Goal: Task Accomplishment & Management: Manage account settings

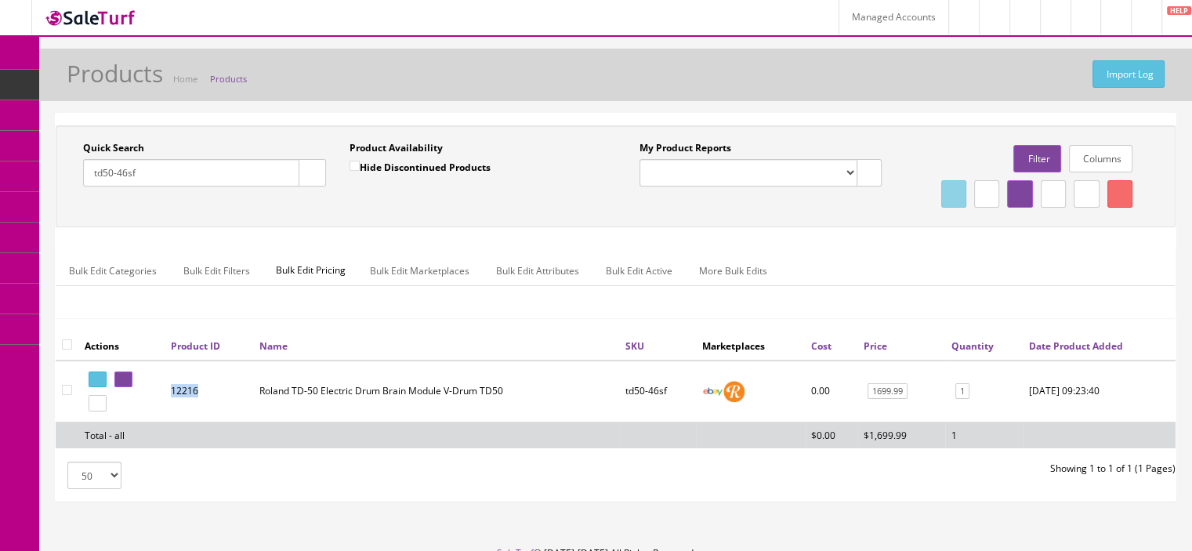
click at [118, 83] on span "Products" at bounding box center [120, 84] width 38 height 13
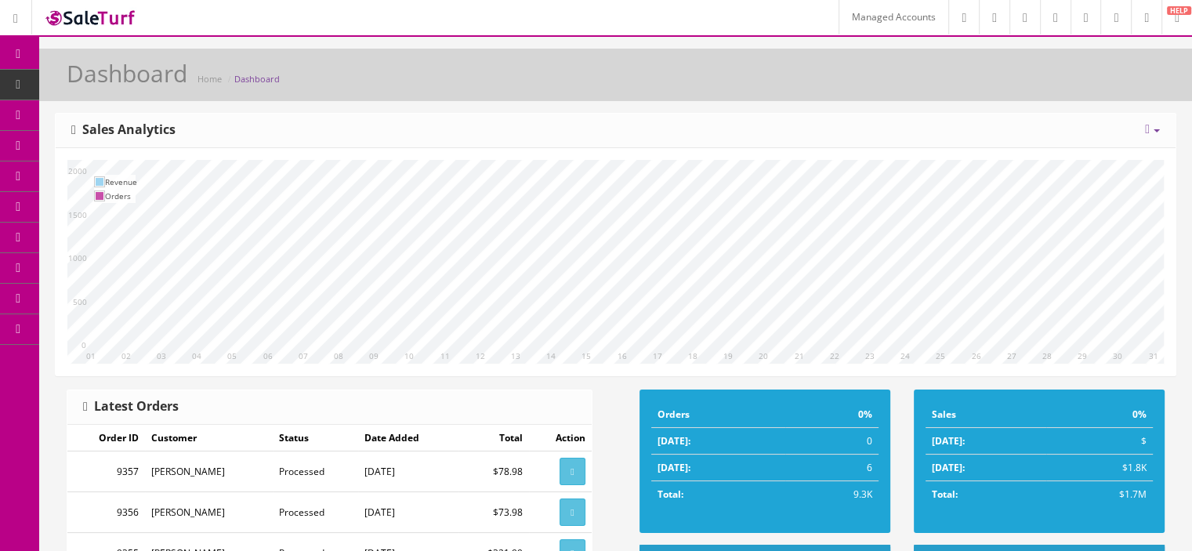
click at [76, 80] on link "Products" at bounding box center [121, 85] width 165 height 31
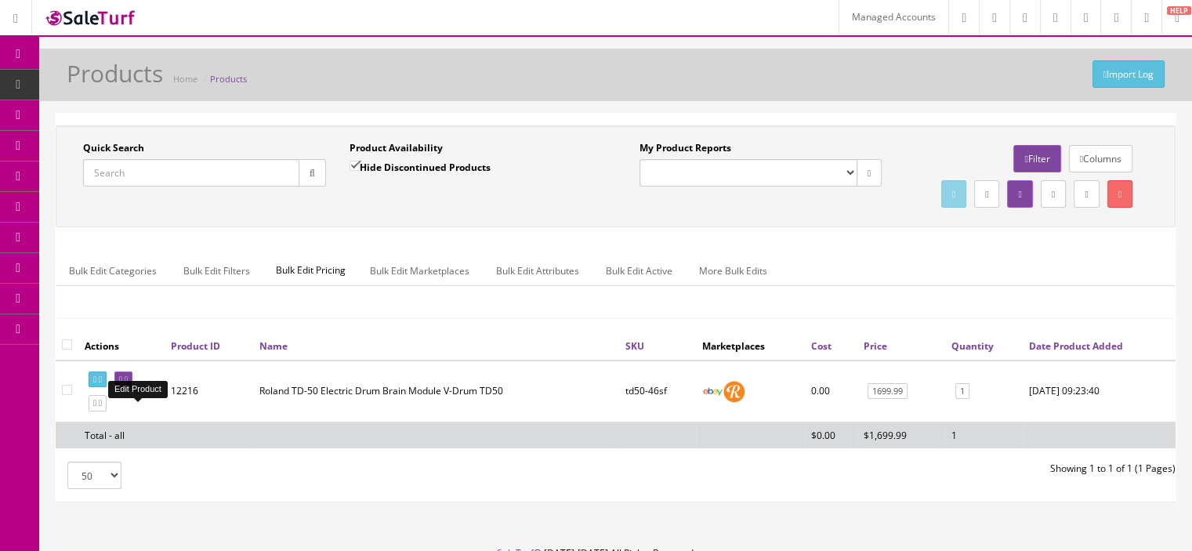
click at [128, 384] on icon at bounding box center [126, 379] width 3 height 9
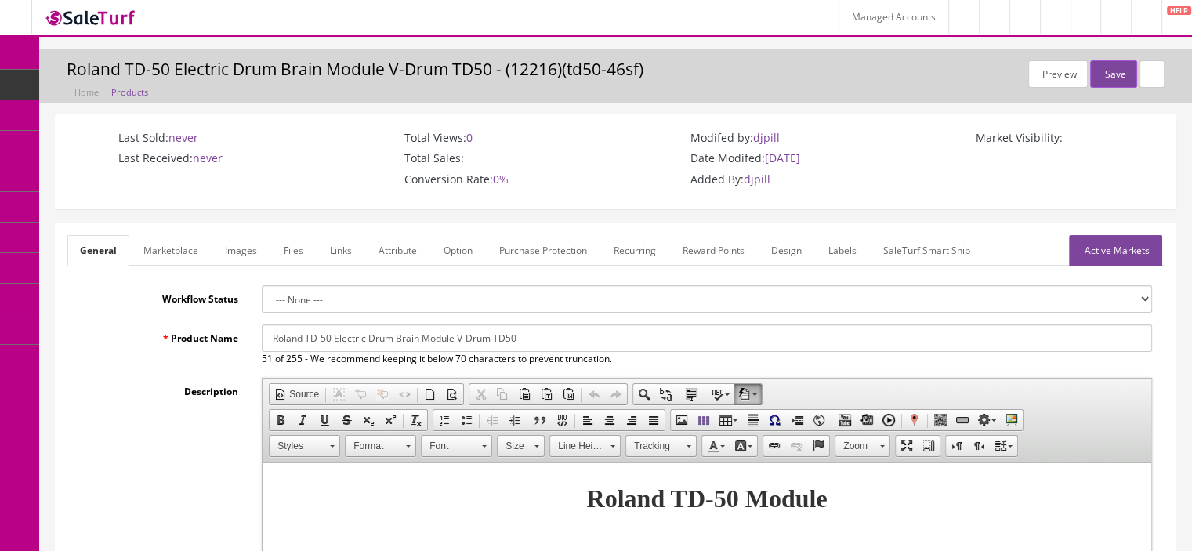
click at [166, 247] on link "Marketplace" at bounding box center [171, 250] width 80 height 31
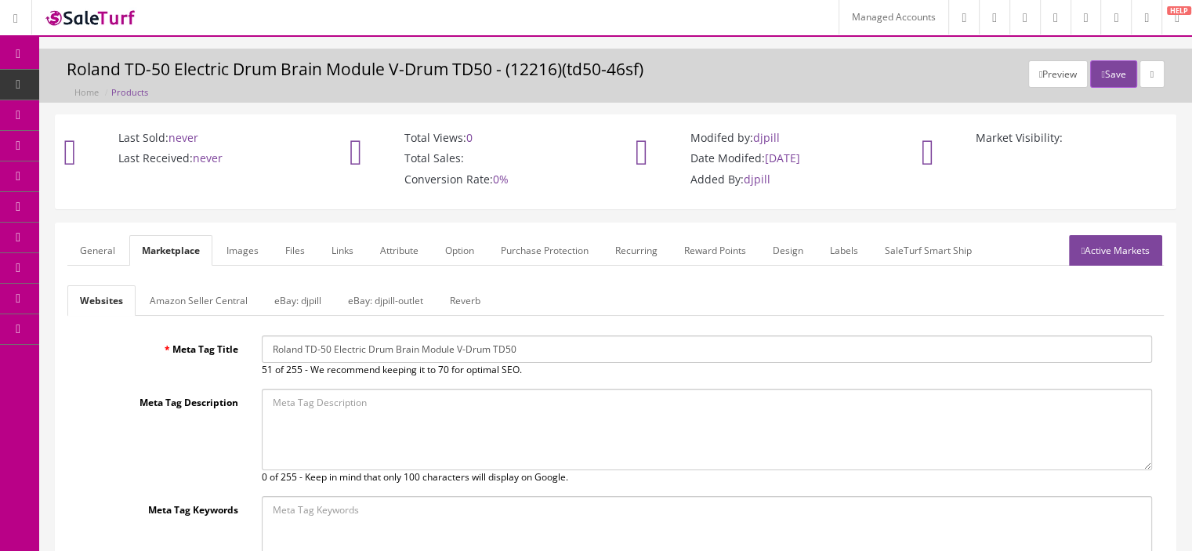
click at [181, 294] on link "Amazon Seller Central" at bounding box center [198, 300] width 123 height 31
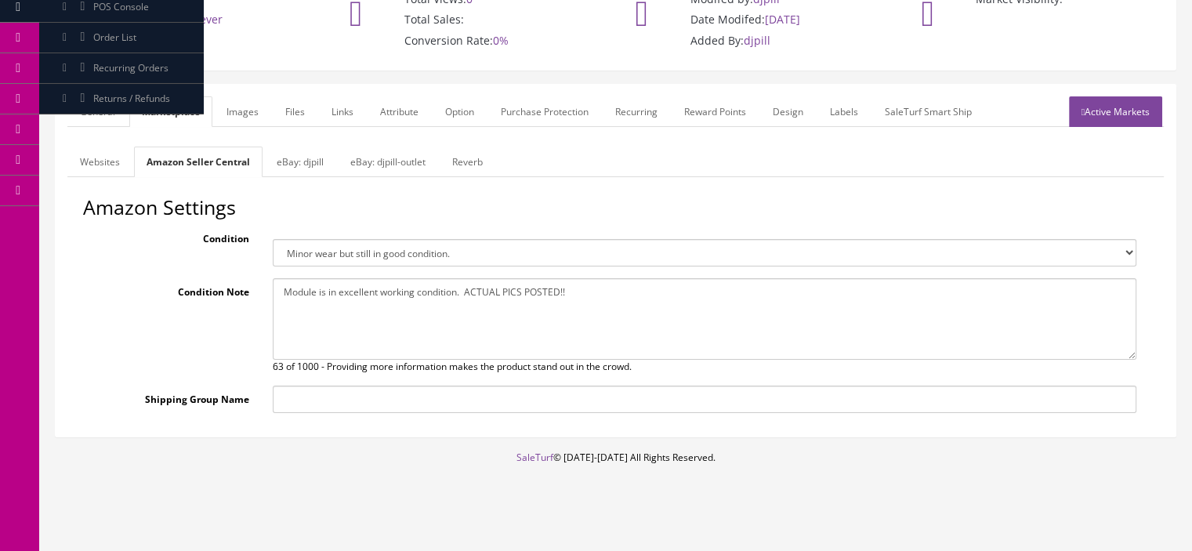
scroll to position [146, 0]
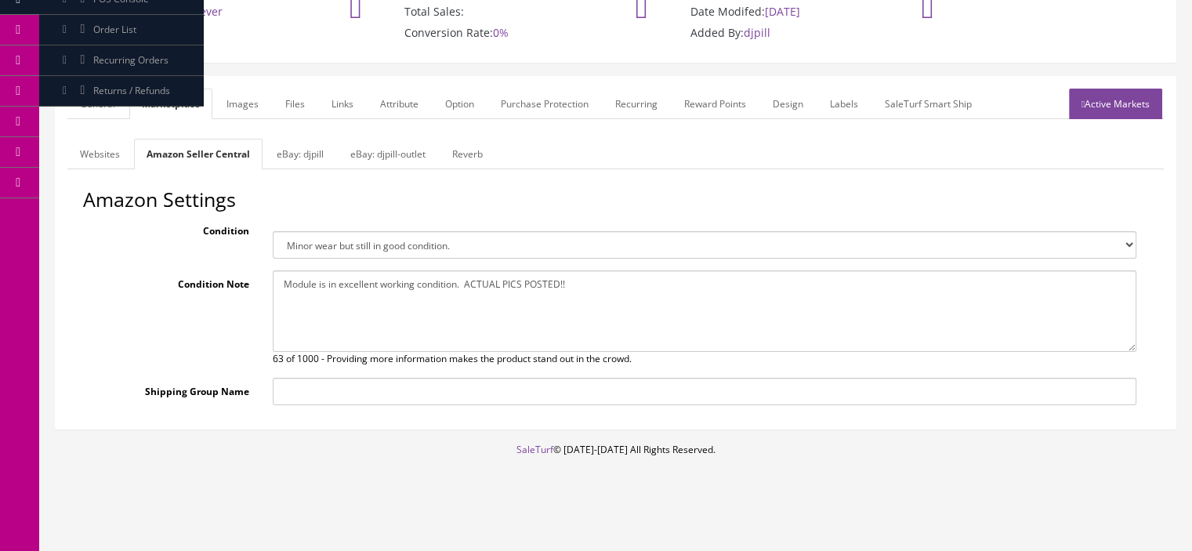
click at [101, 165] on link "Websites" at bounding box center [99, 154] width 65 height 31
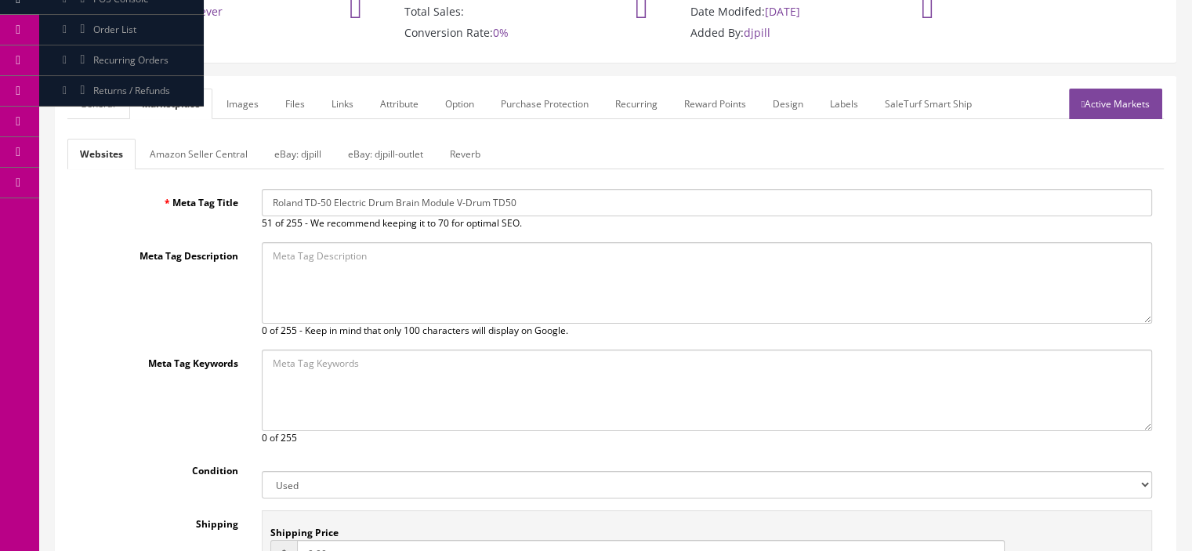
click at [192, 155] on link "Amazon Seller Central" at bounding box center [198, 154] width 123 height 31
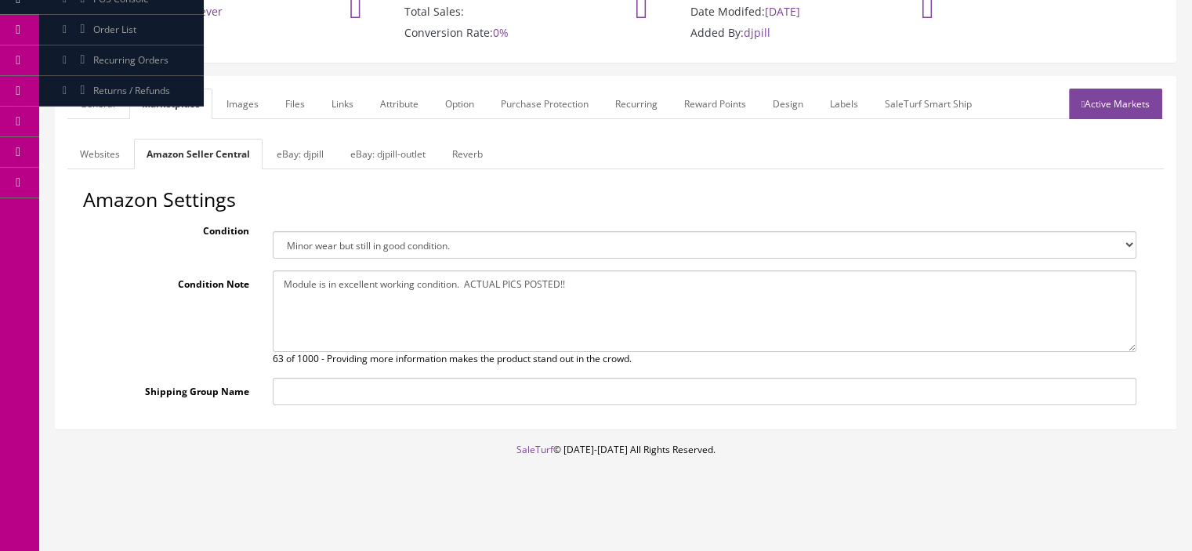
click at [1123, 111] on link "Active Markets" at bounding box center [1115, 104] width 93 height 31
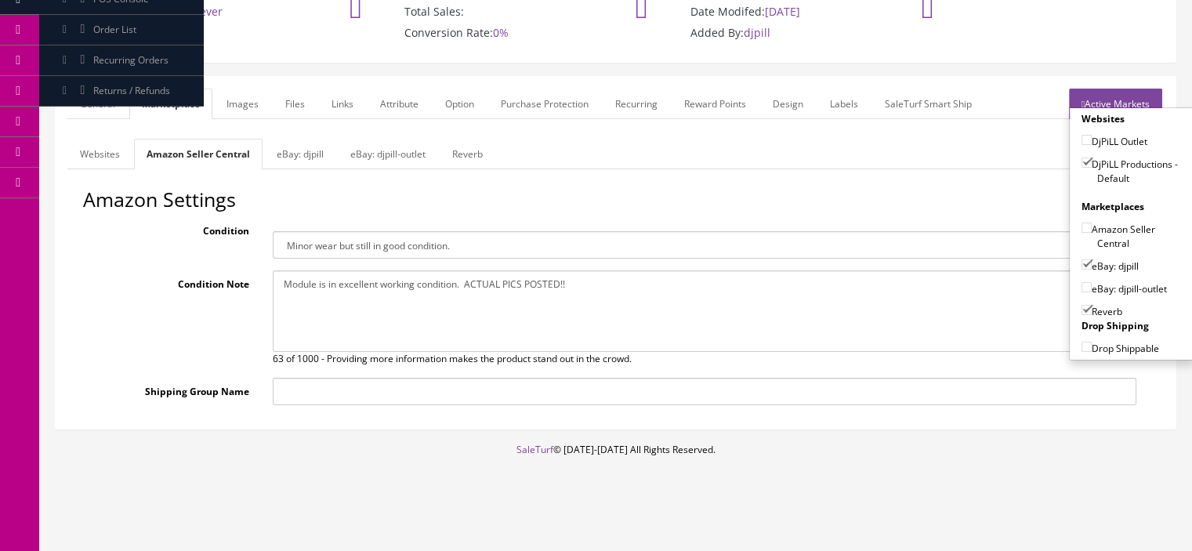
click at [1082, 223] on input"] "Amazon Seller Central" at bounding box center [1086, 227] width 10 height 10
click at [1014, 179] on div "Websites Amazon Seller Central eBay: djpill eBay: djpill-outlet Reverb Meta Tag…" at bounding box center [615, 278] width 1096 height 278
click at [1081, 225] on input"] "Amazon Seller Central" at bounding box center [1086, 227] width 10 height 10
checkbox input"] "false"
click at [1031, 92] on ul "General Marketplace Images Files Links Attribute Option Purchase Protection Rec…" at bounding box center [615, 104] width 1096 height 31
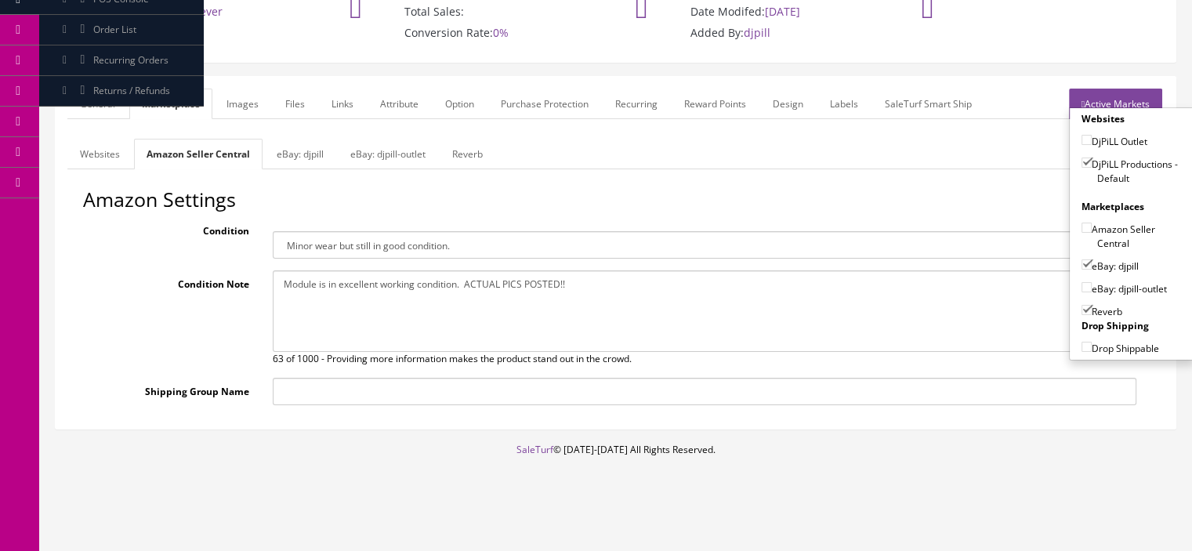
click at [1069, 93] on link "Active Markets" at bounding box center [1115, 104] width 93 height 31
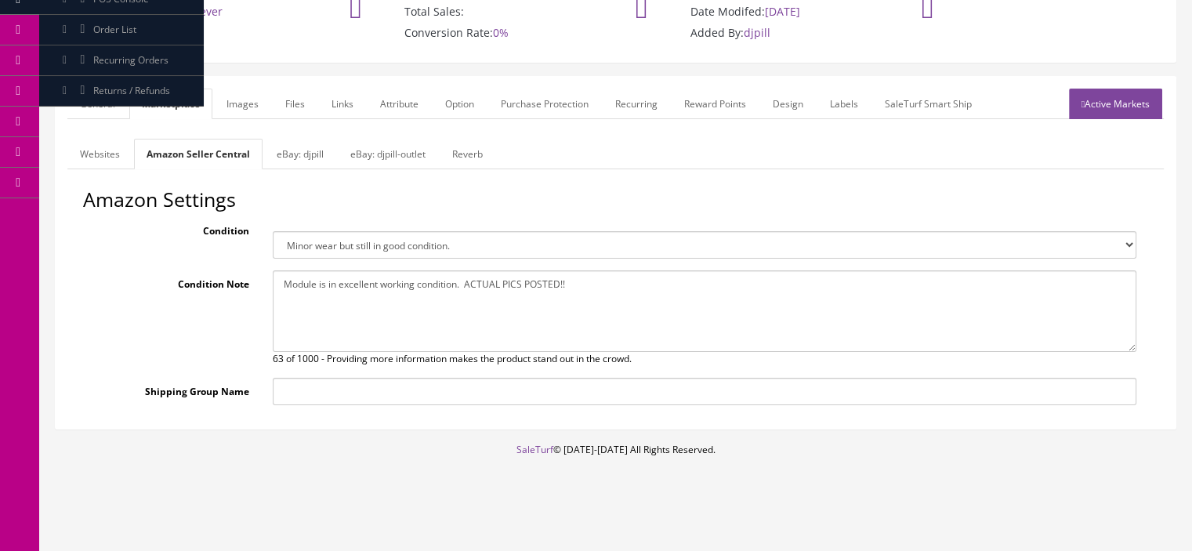
click at [111, 161] on link "Websites" at bounding box center [99, 154] width 65 height 31
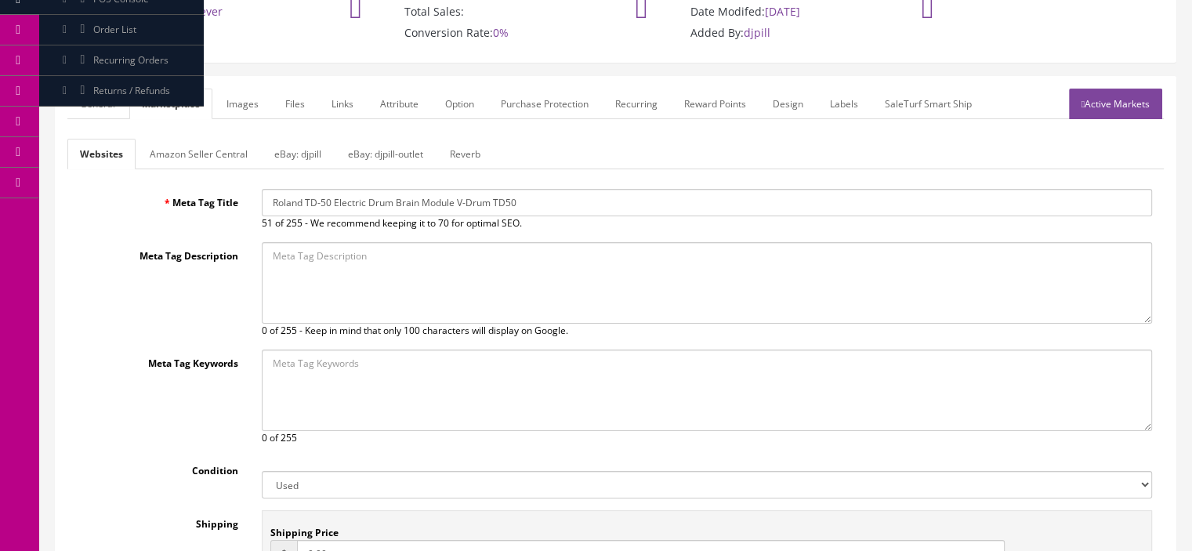
click at [99, 111] on link "General" at bounding box center [97, 104] width 60 height 31
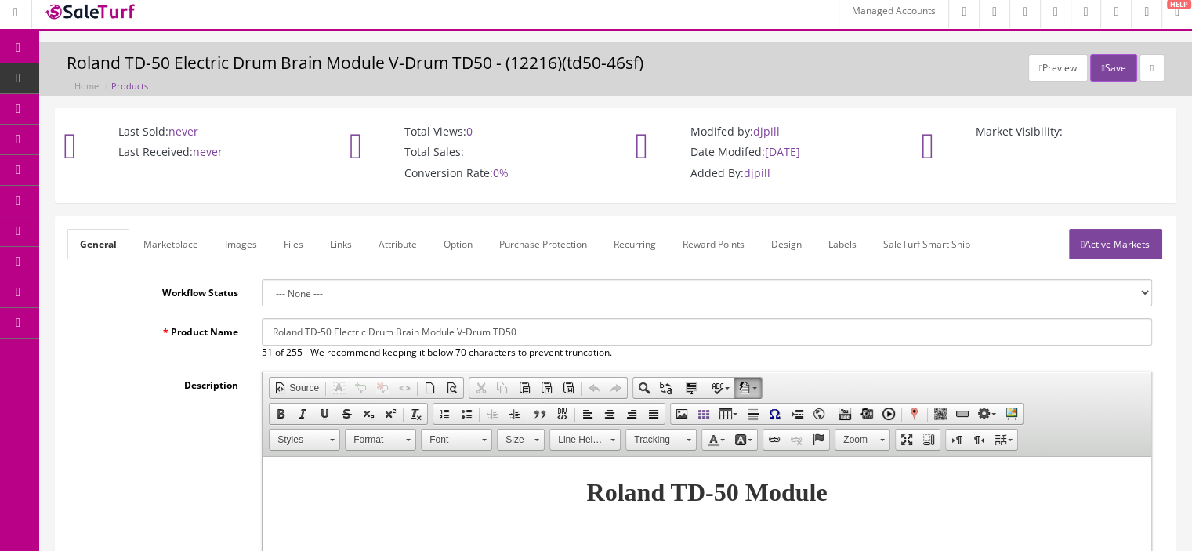
scroll to position [0, 0]
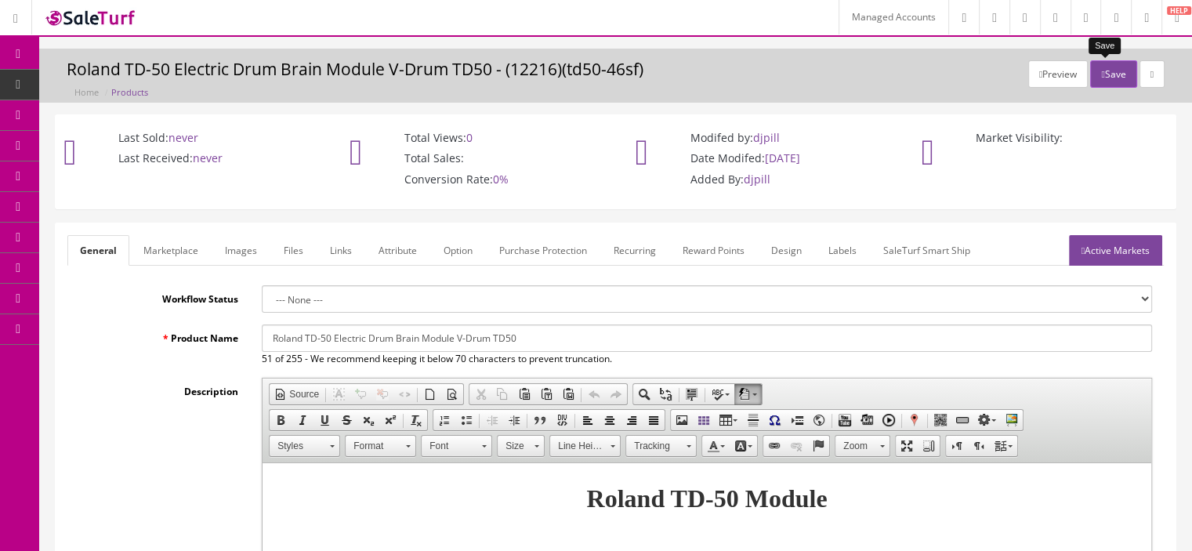
click at [1103, 73] on button "Save" at bounding box center [1113, 73] width 46 height 27
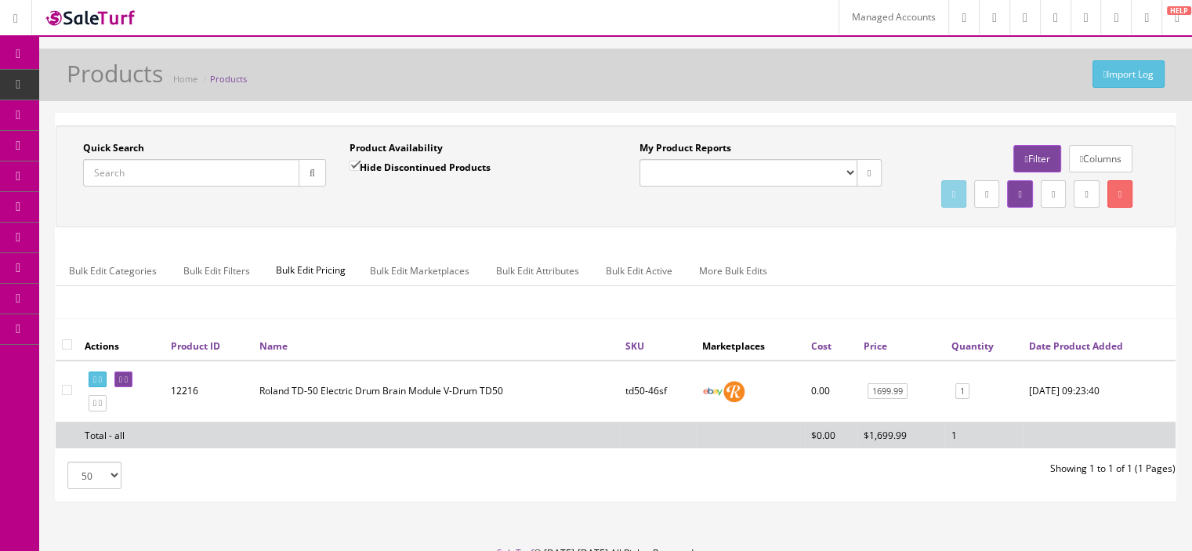
click at [16, 85] on icon at bounding box center [18, 84] width 16 height 13
click at [54, 78] on link "Products" at bounding box center [121, 85] width 165 height 31
click at [319, 164] on button "button" at bounding box center [311, 172] width 27 height 27
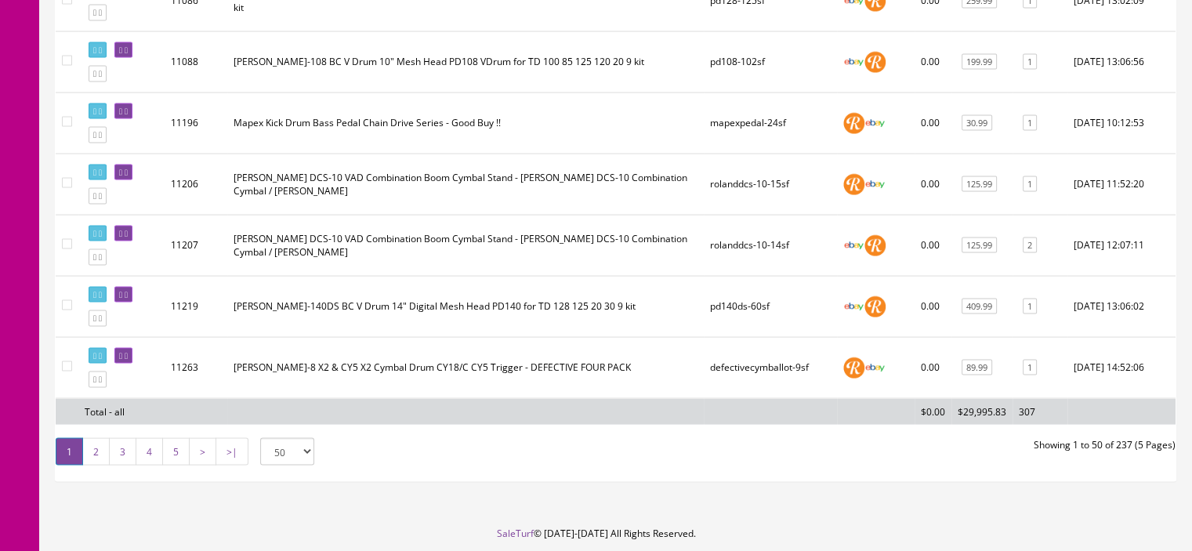
scroll to position [3021, 0]
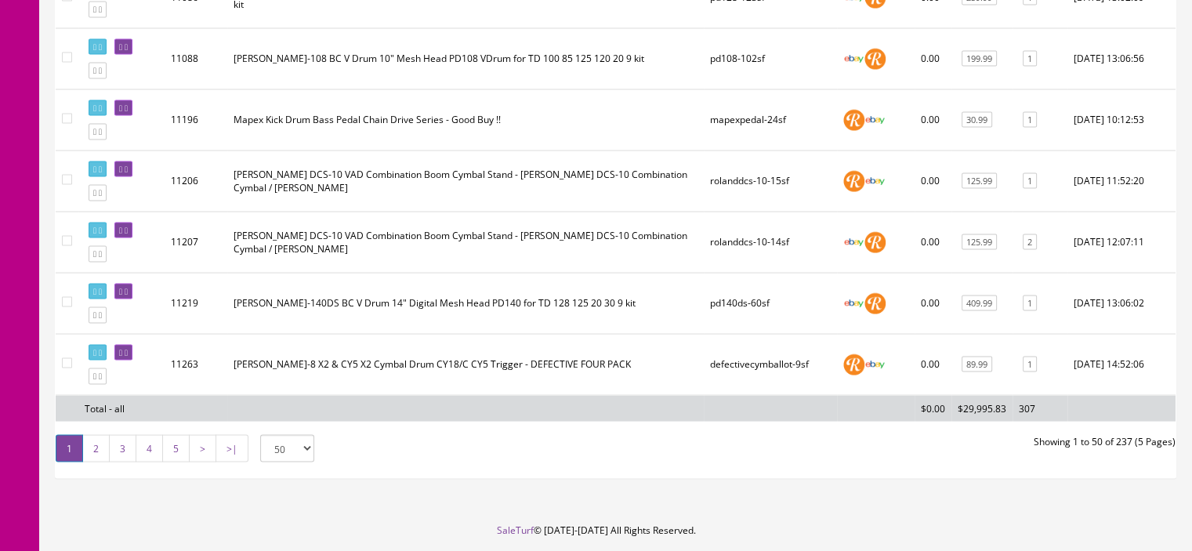
click at [88, 447] on link "2" at bounding box center [95, 448] width 27 height 27
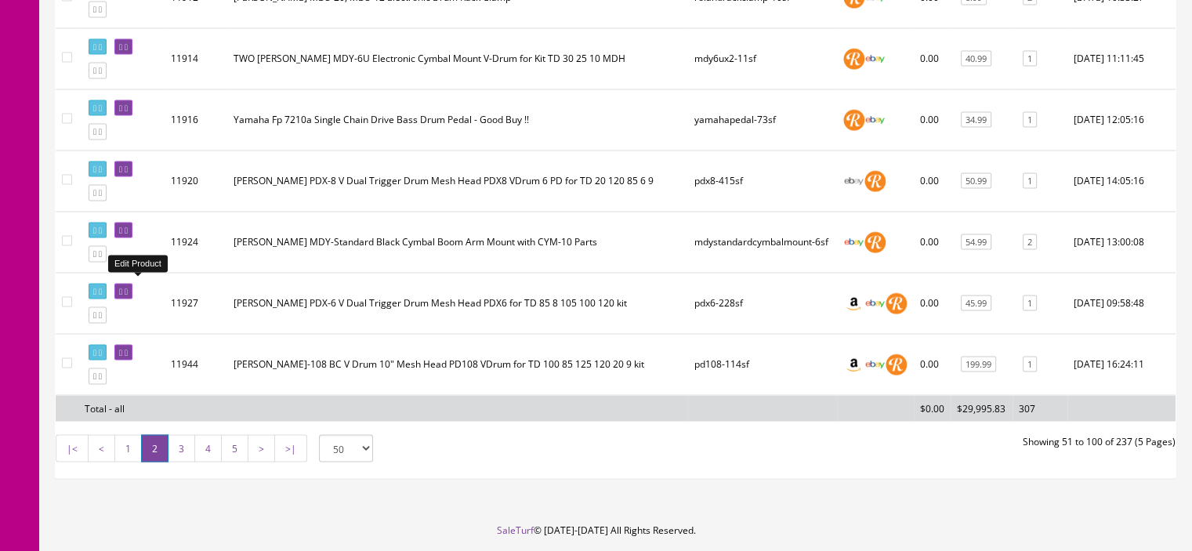
click at [132, 288] on link at bounding box center [123, 292] width 18 height 16
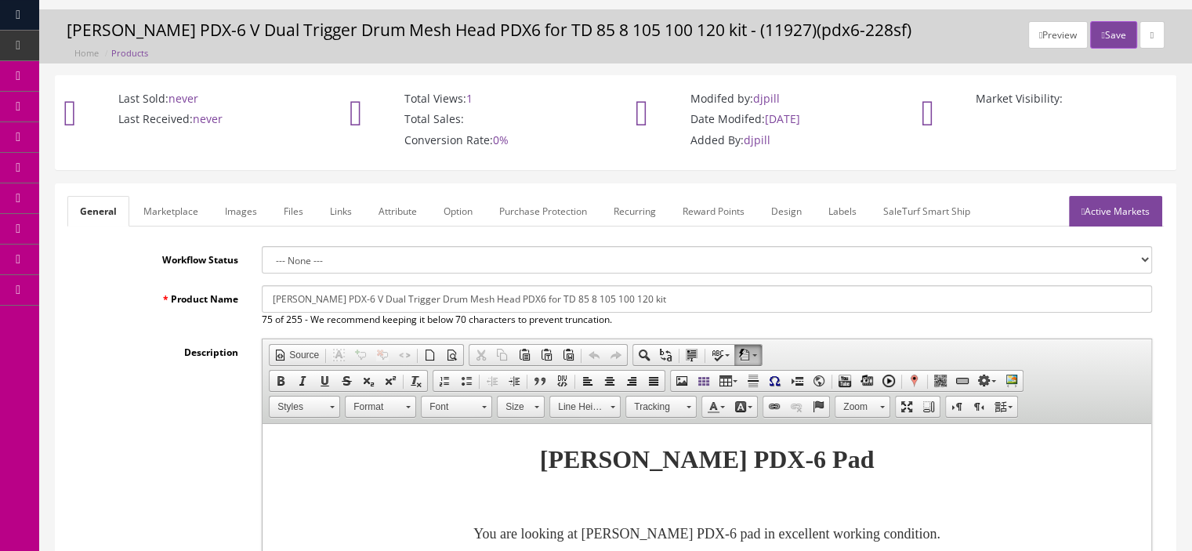
scroll to position [43, 0]
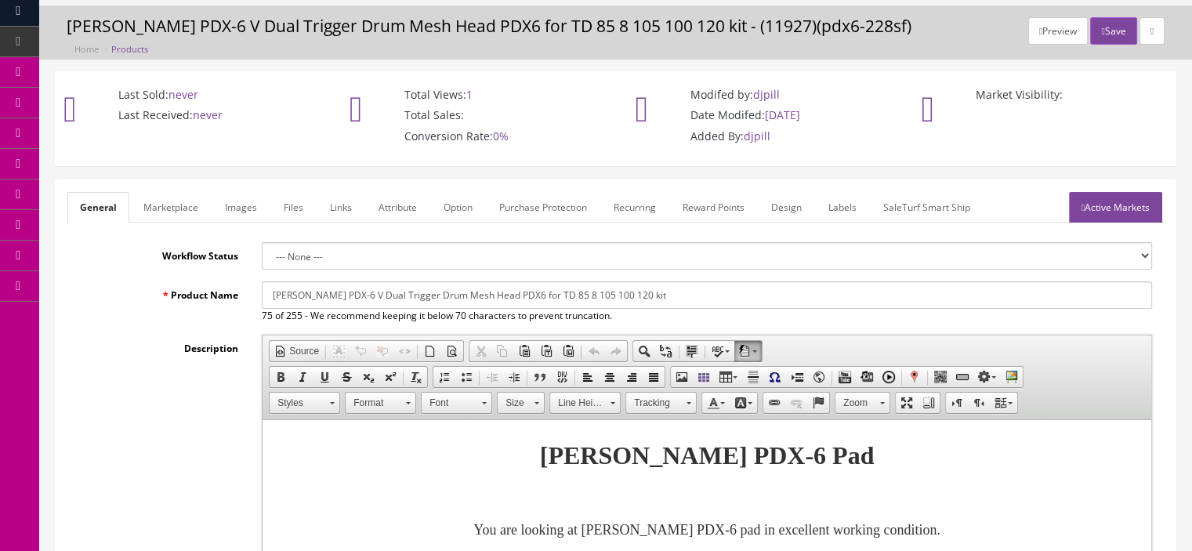
click at [179, 215] on link "Marketplace" at bounding box center [171, 207] width 80 height 31
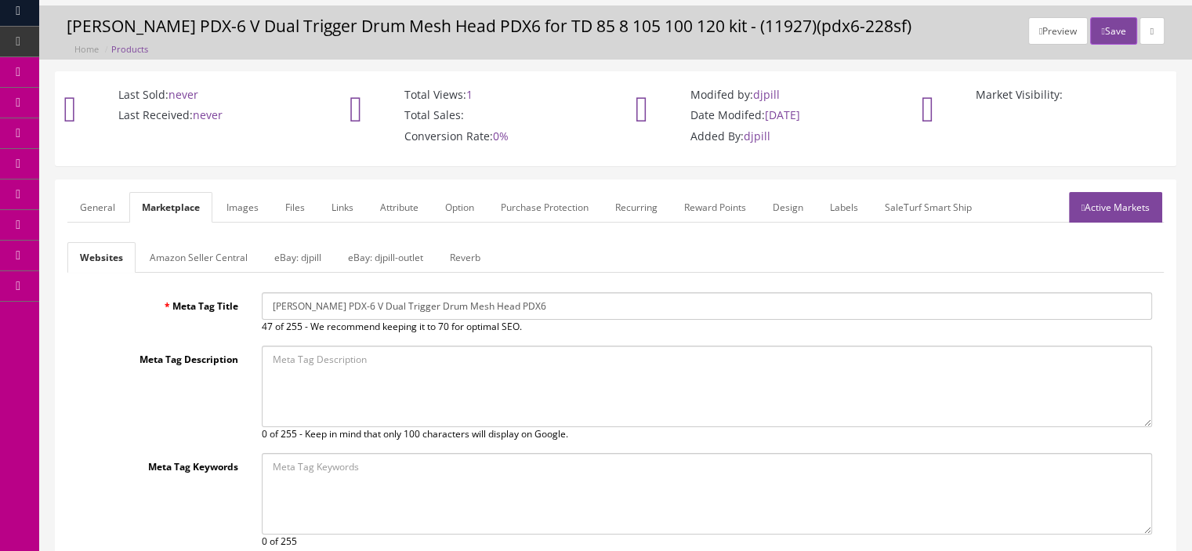
click at [210, 262] on link "Amazon Seller Central" at bounding box center [198, 257] width 123 height 31
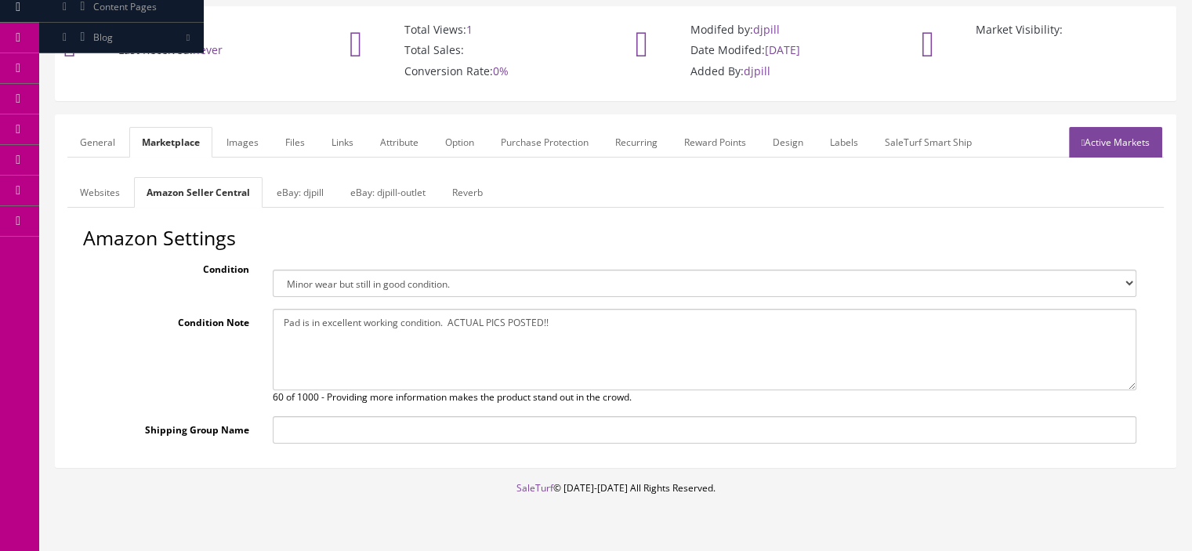
scroll to position [107, 0]
click at [1137, 154] on link "Active Markets" at bounding box center [1115, 143] width 93 height 31
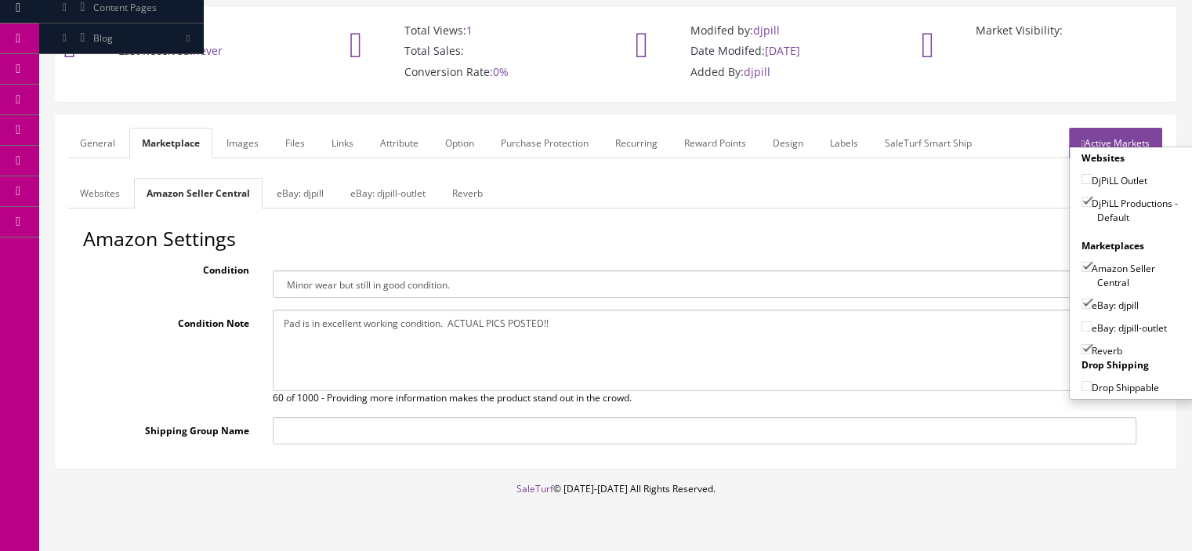
click at [1123, 143] on link "Active Markets" at bounding box center [1115, 143] width 93 height 31
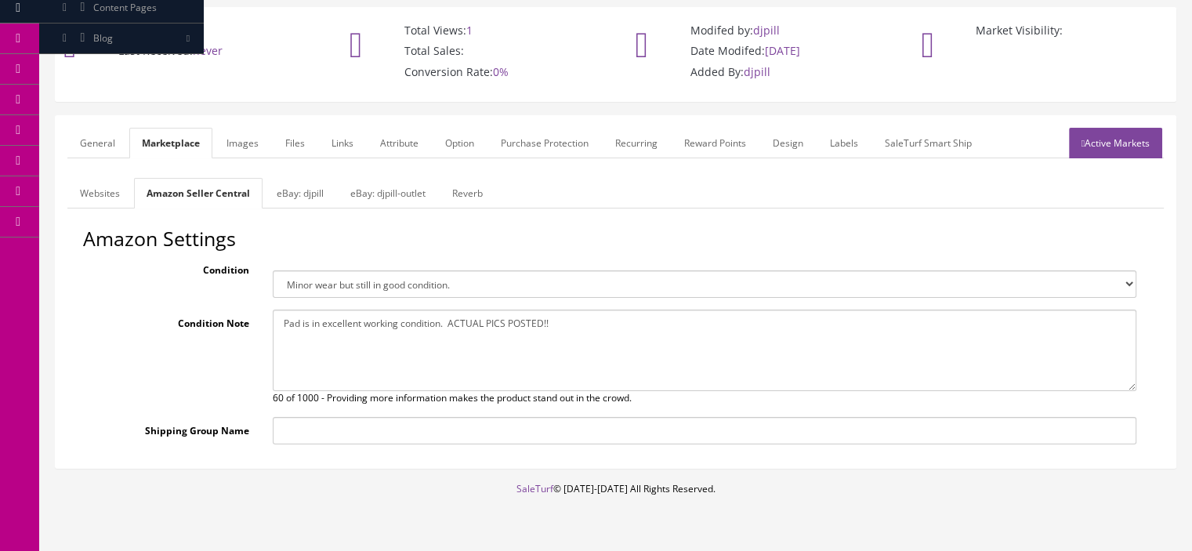
click at [1099, 129] on link "Active Markets" at bounding box center [1115, 143] width 93 height 31
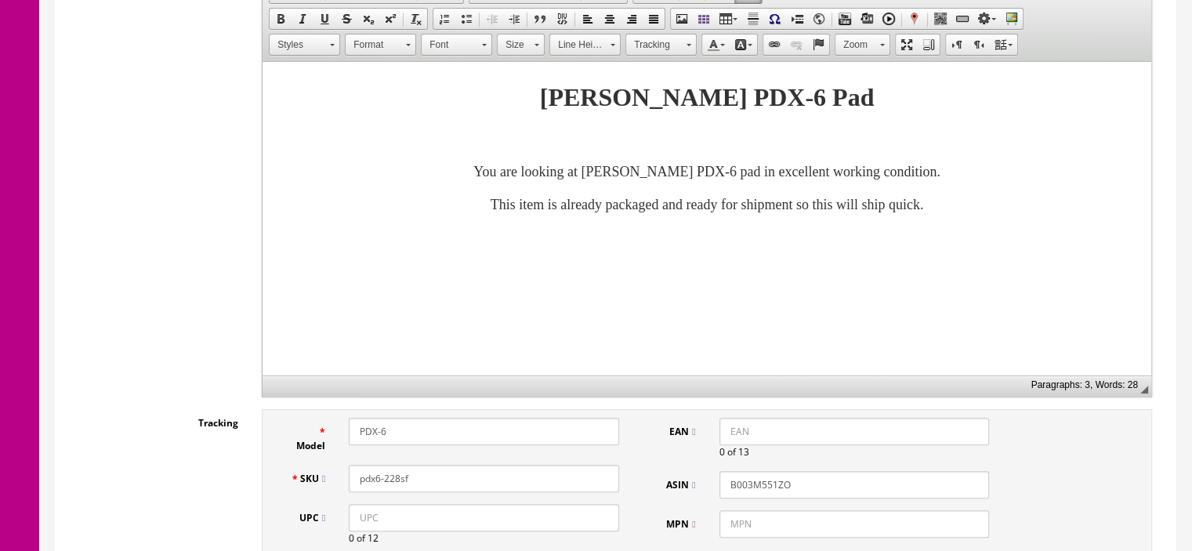
scroll to position [201, 0]
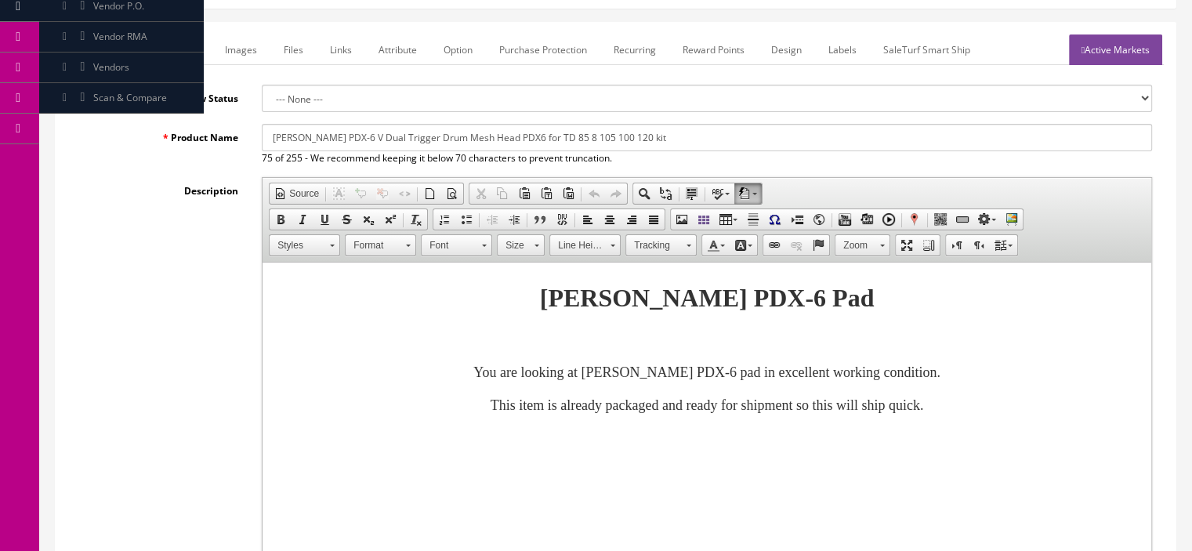
click at [169, 62] on link "Marketplace" at bounding box center [171, 49] width 80 height 31
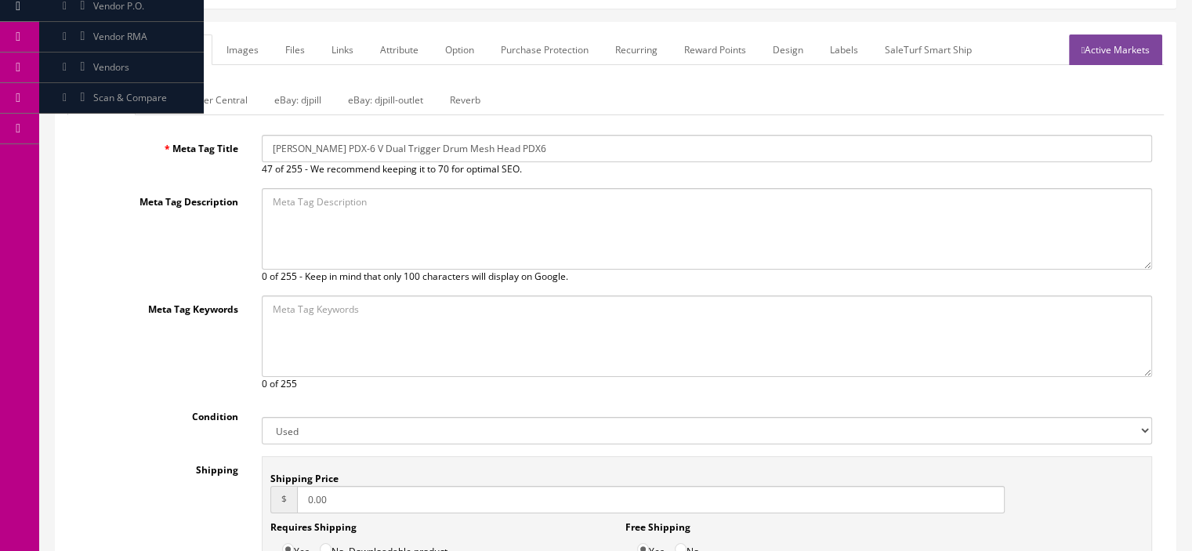
click at [417, 41] on link "Attribute" at bounding box center [398, 49] width 63 height 31
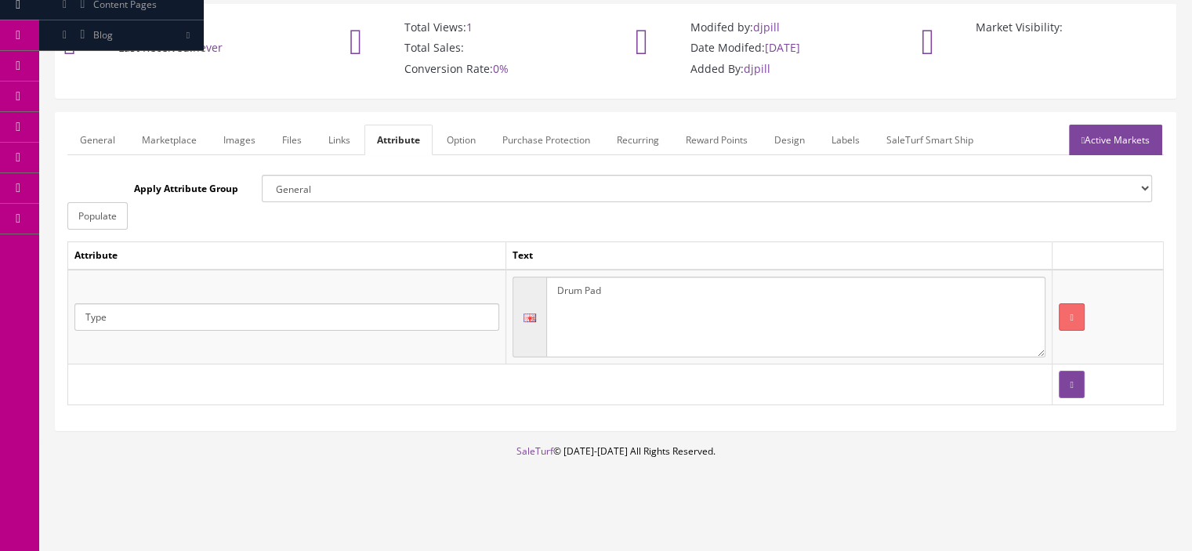
click at [463, 133] on link "Option" at bounding box center [461, 140] width 54 height 31
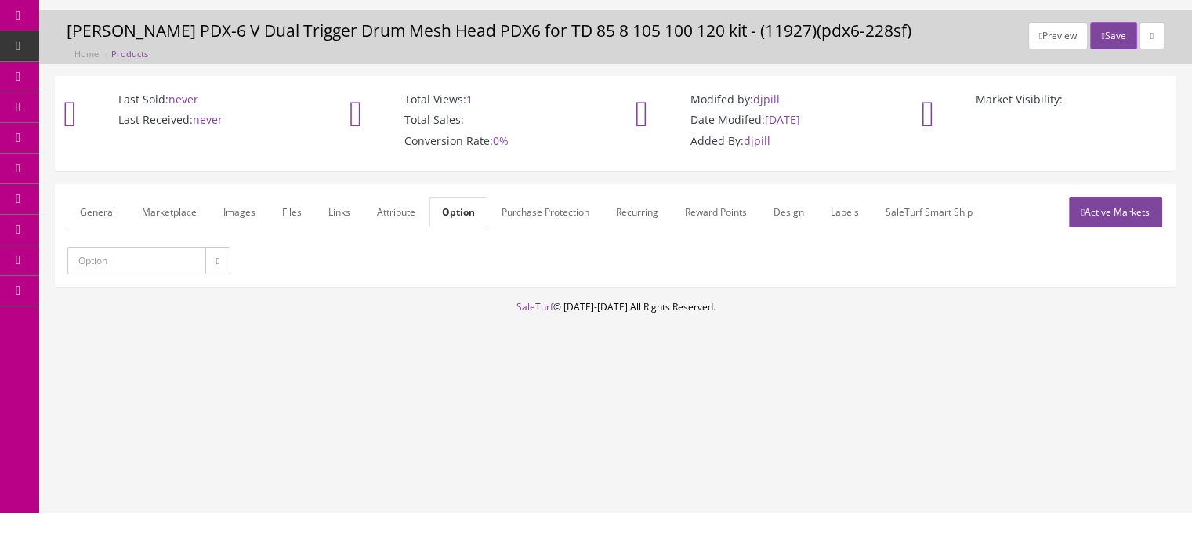
scroll to position [35, 0]
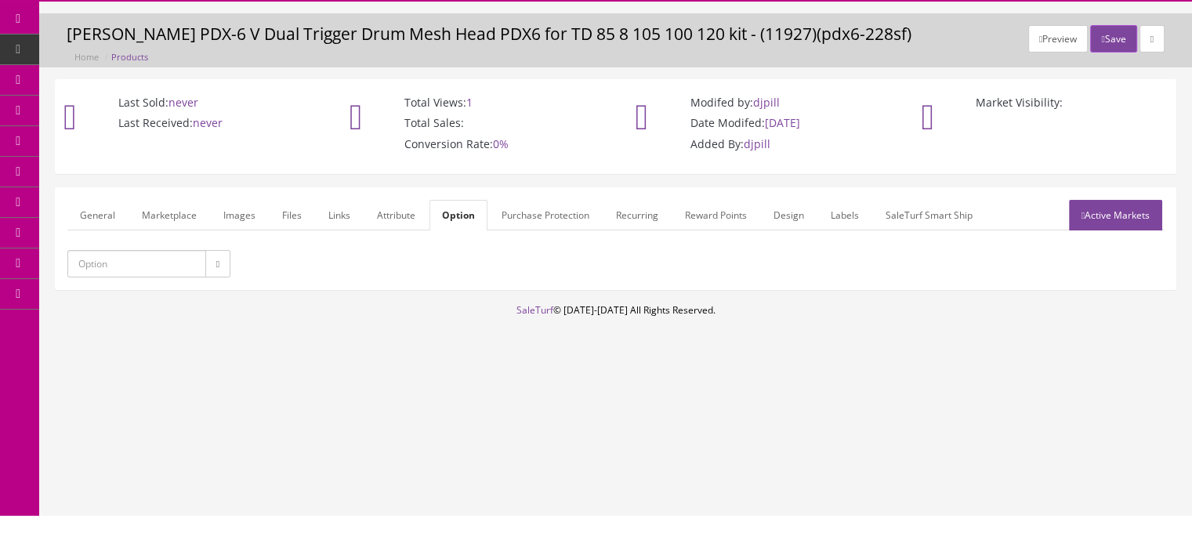
click at [317, 214] on link "Links" at bounding box center [339, 215] width 47 height 31
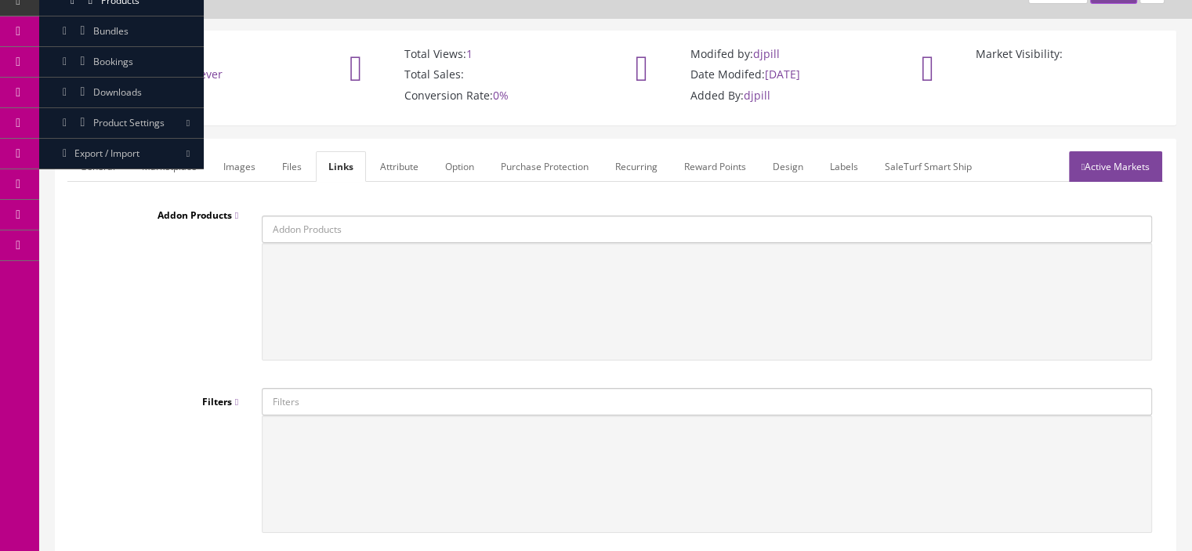
scroll to position [67, 0]
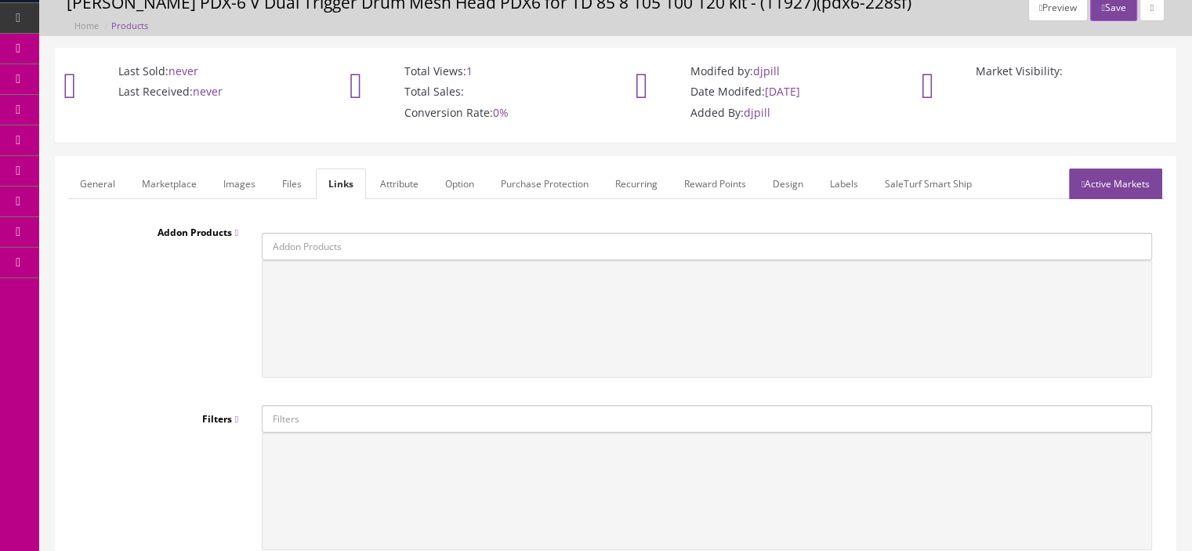
click at [292, 190] on link "Files" at bounding box center [291, 183] width 45 height 31
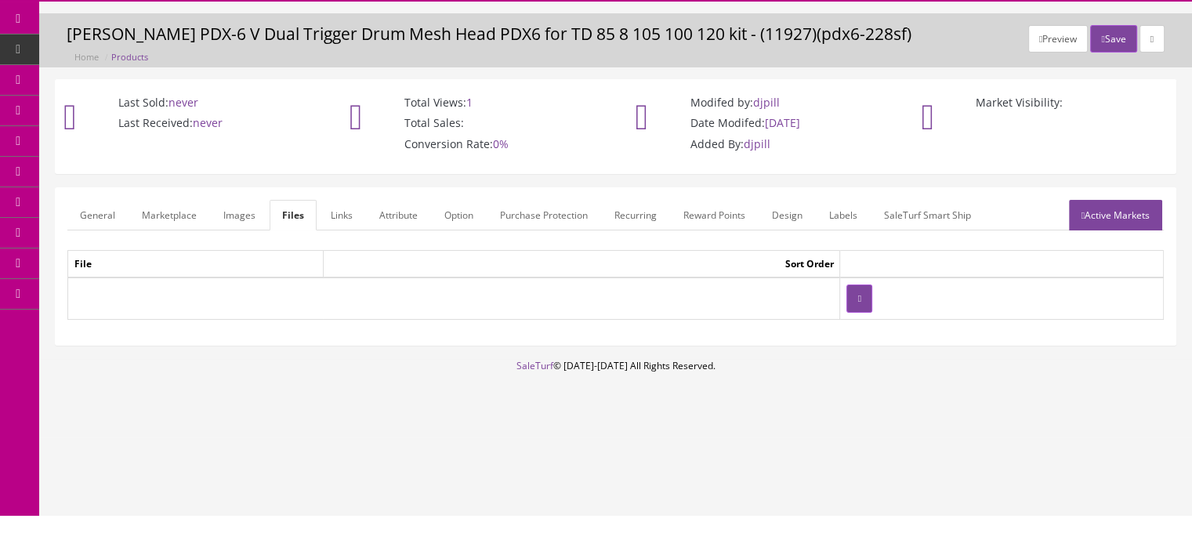
click at [229, 222] on link "Images" at bounding box center [239, 215] width 57 height 31
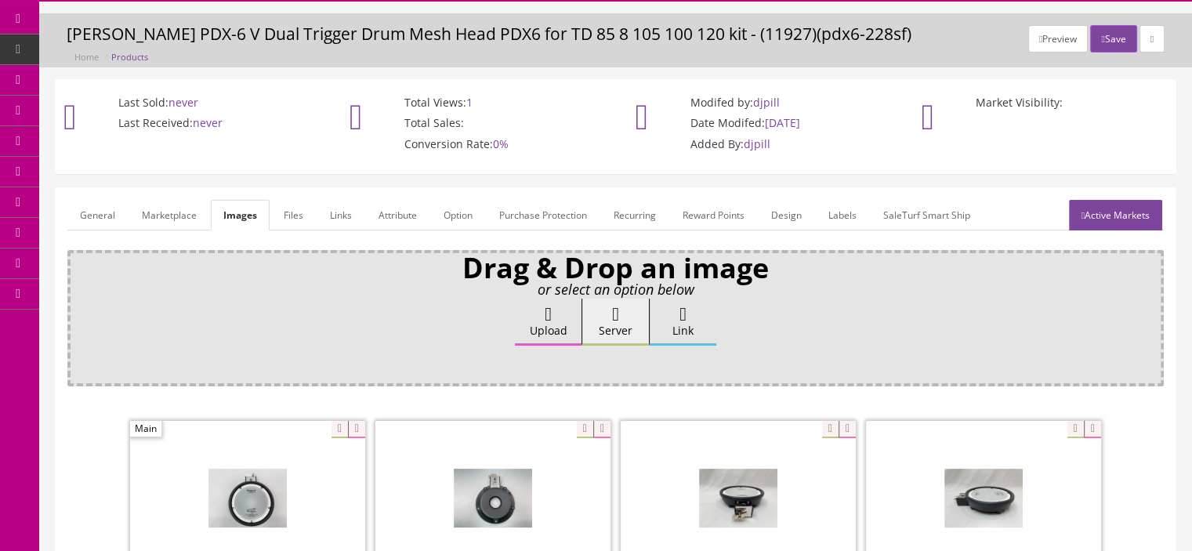
click at [169, 222] on link "Marketplace" at bounding box center [169, 215] width 80 height 31
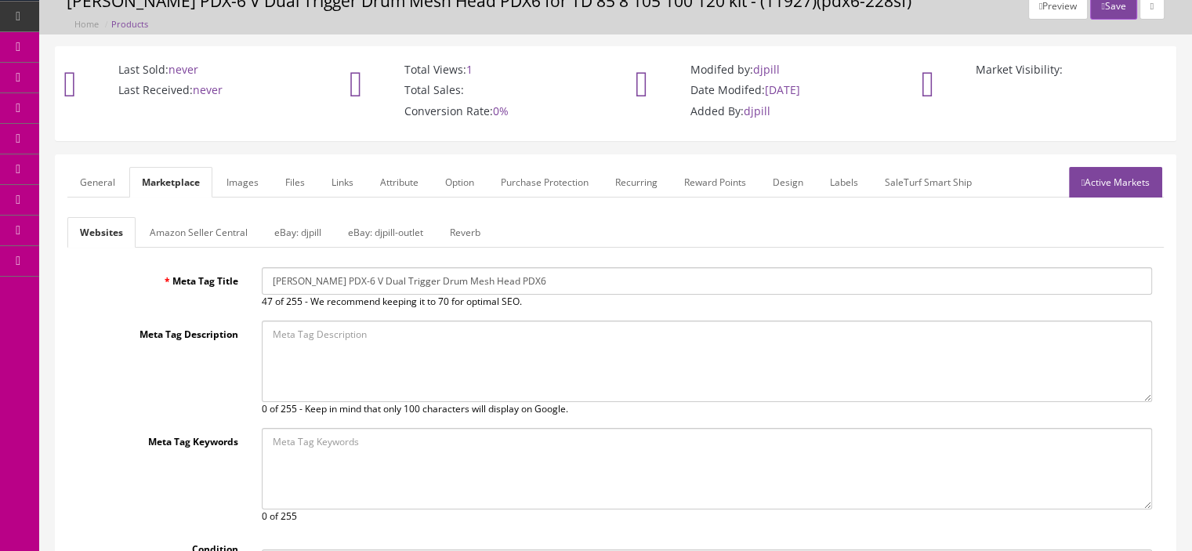
scroll to position [25, 0]
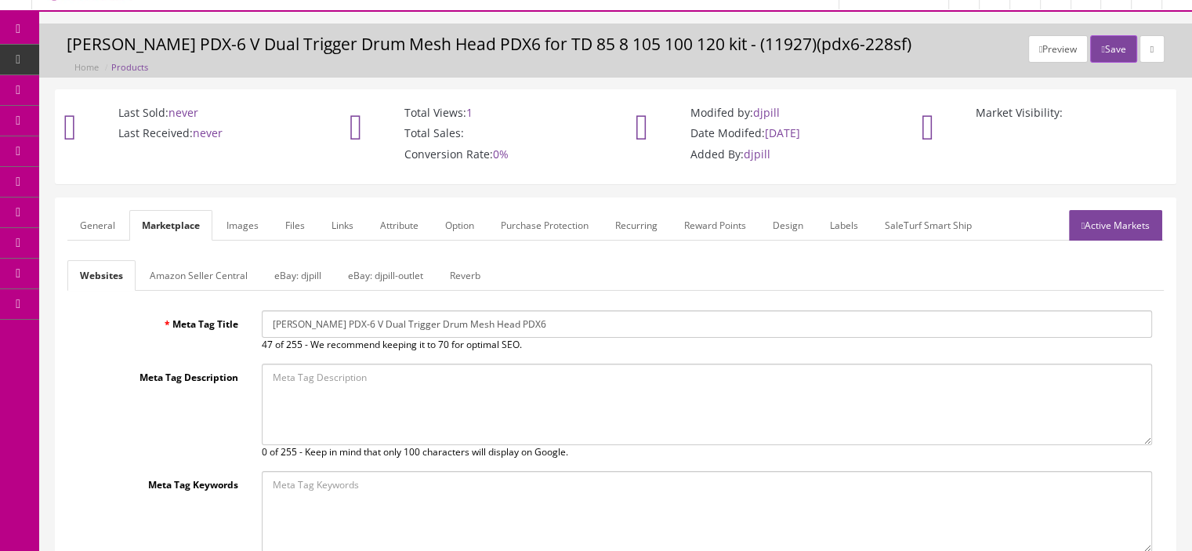
click at [230, 280] on link "Amazon Seller Central" at bounding box center [198, 275] width 123 height 31
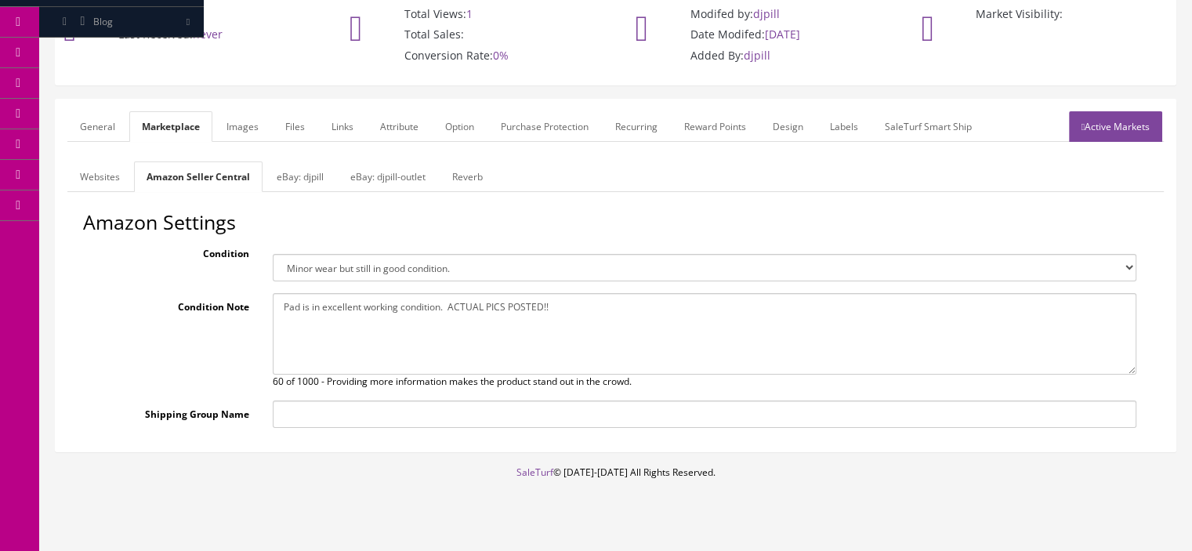
scroll to position [146, 0]
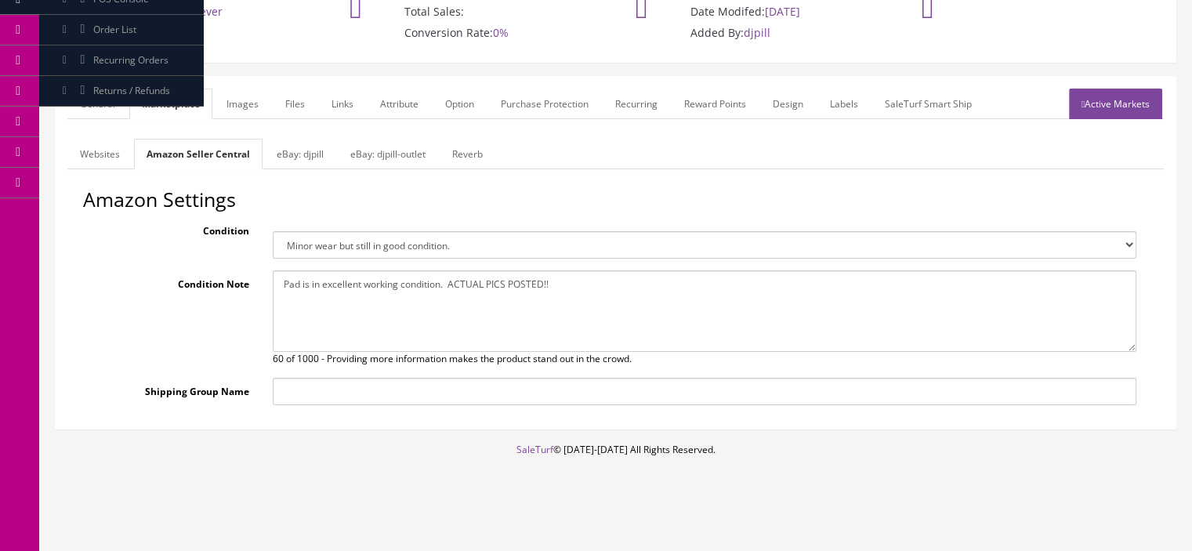
click at [889, 439] on div "General Marketplace Images Files Links Attribute Option Purchase Protection Rec…" at bounding box center [615, 259] width 1152 height 367
click at [99, 105] on link "General" at bounding box center [97, 104] width 60 height 31
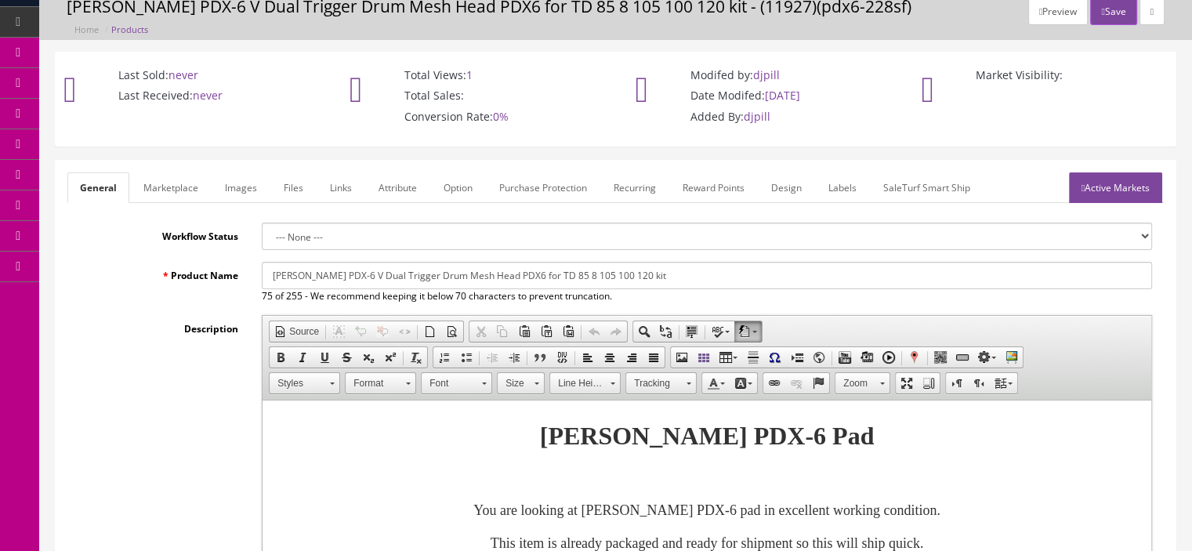
scroll to position [0, 0]
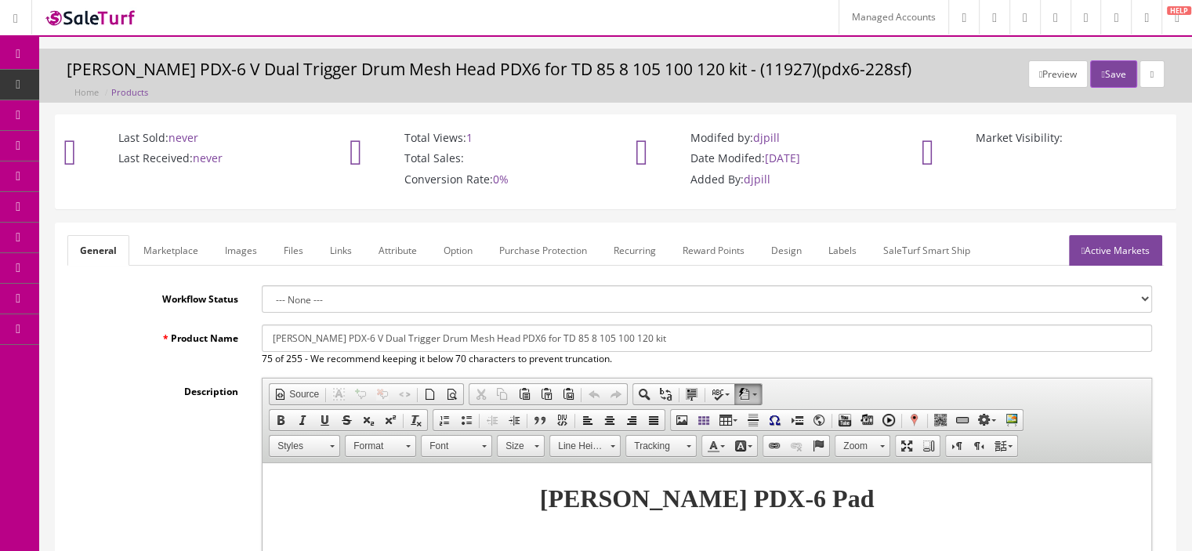
click at [157, 203] on span "Product Settings" at bounding box center [128, 206] width 71 height 13
click at [154, 231] on link "Categories" at bounding box center [121, 237] width 165 height 31
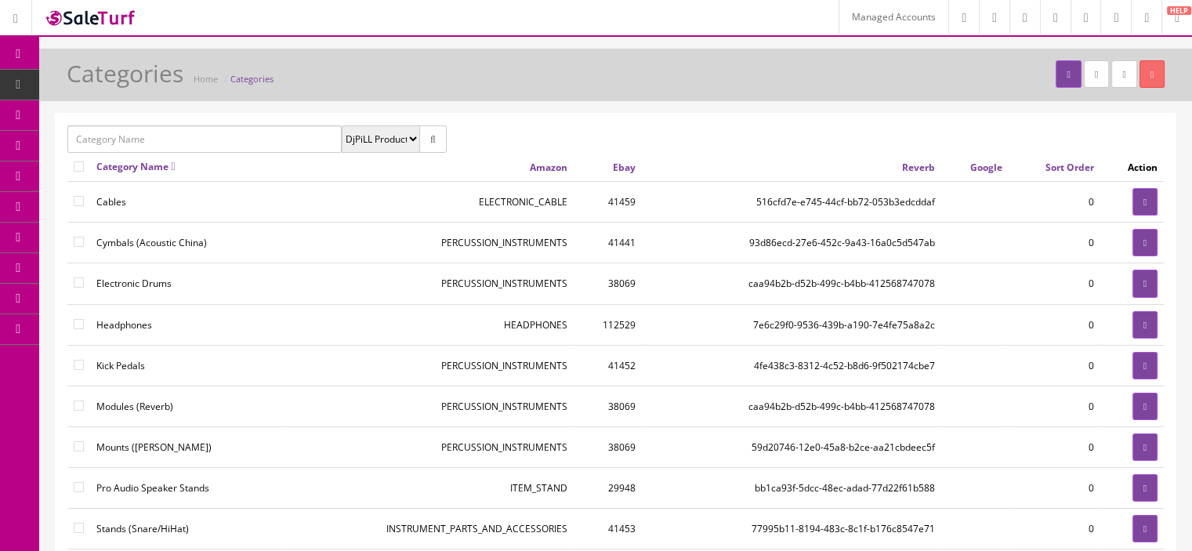
click at [226, 143] on input "text" at bounding box center [204, 138] width 274 height 27
click at [149, 168] on link "Electronic Drums" at bounding box center [130, 168] width 124 height 18
type input "Electronic Drums"
click at [432, 139] on icon "button" at bounding box center [432, 139] width 5 height 9
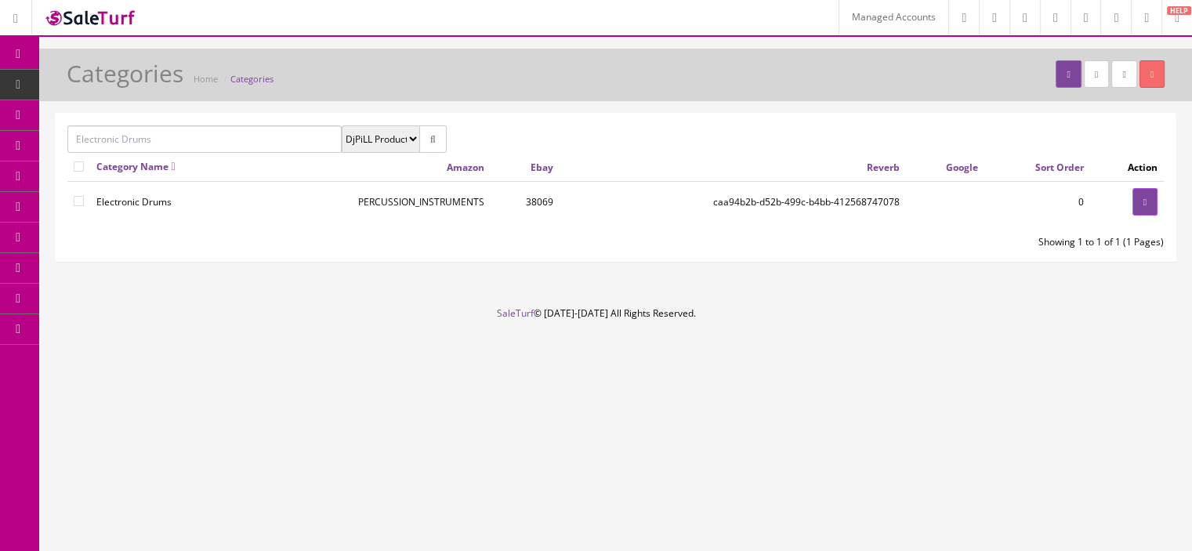
click at [90, 85] on icon at bounding box center [82, 84] width 16 height 13
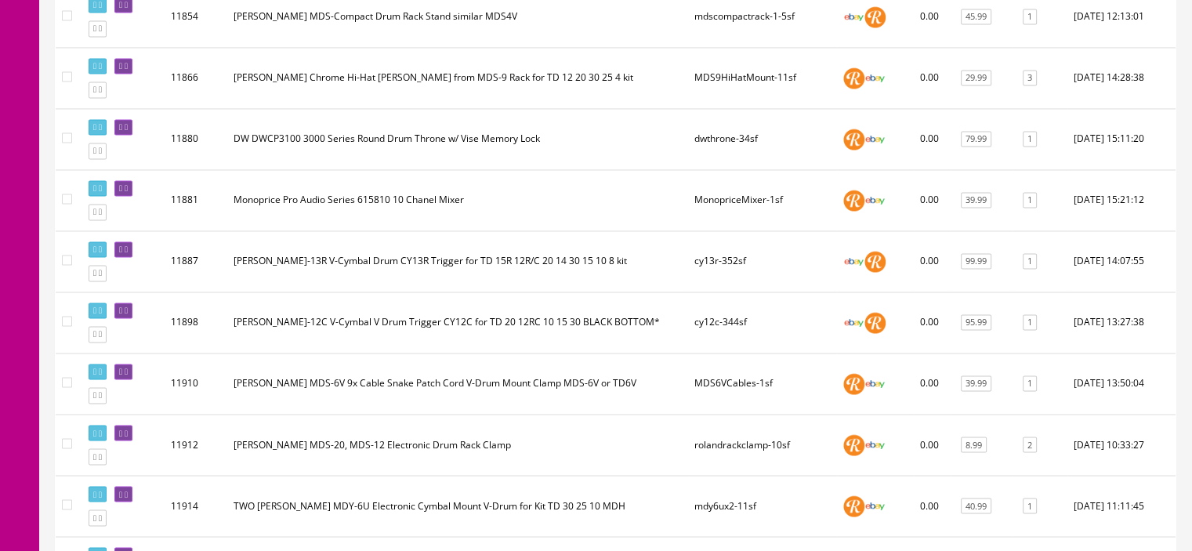
scroll to position [3064, 0]
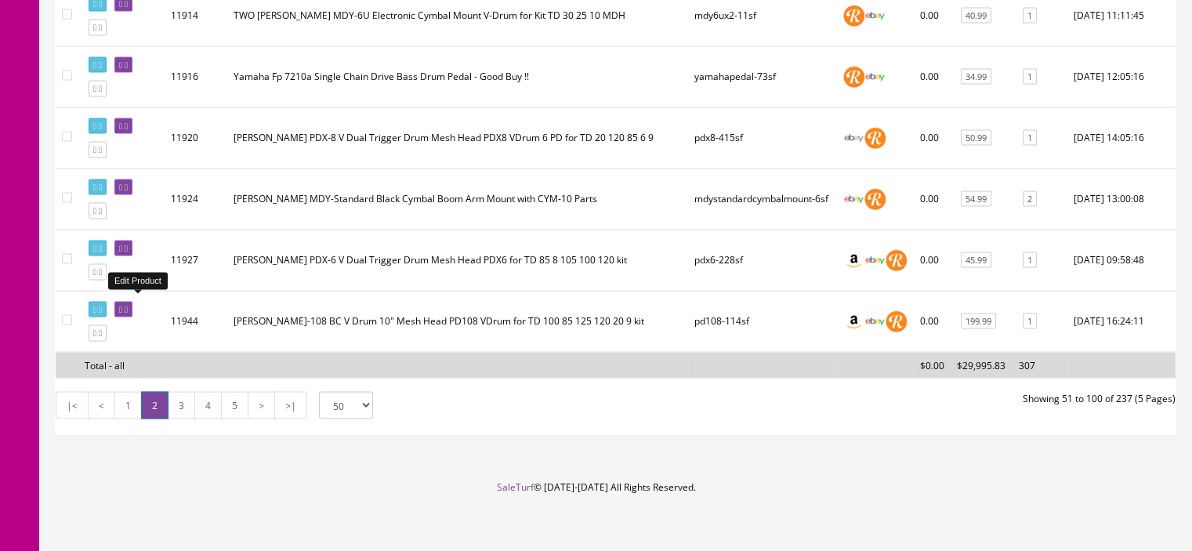
click at [128, 306] on icon at bounding box center [126, 310] width 3 height 9
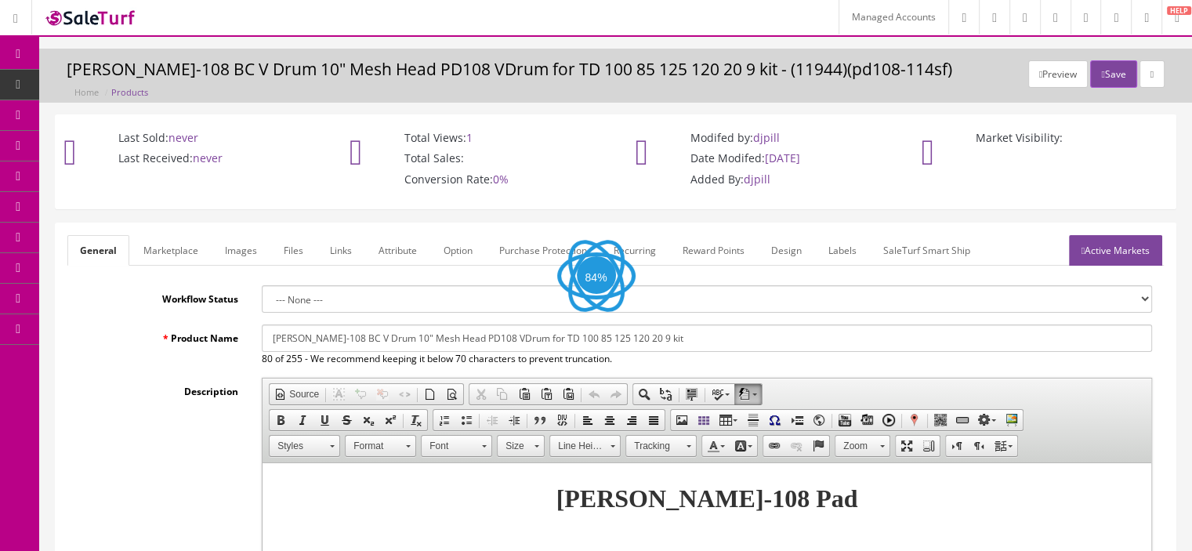
click at [172, 258] on link "Marketplace" at bounding box center [171, 250] width 80 height 31
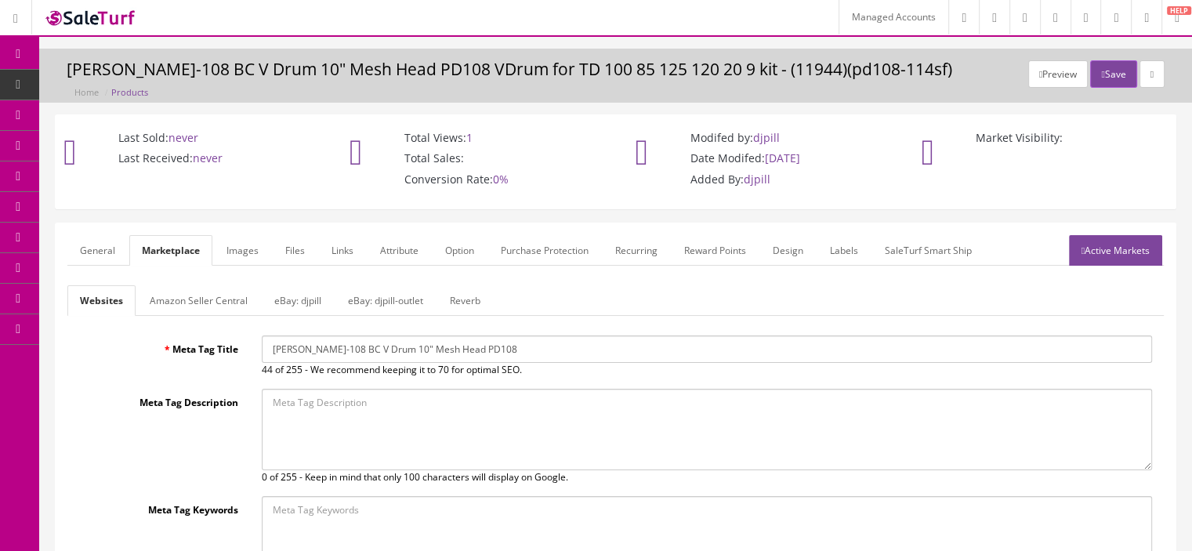
click at [230, 306] on link "Amazon Seller Central" at bounding box center [198, 300] width 123 height 31
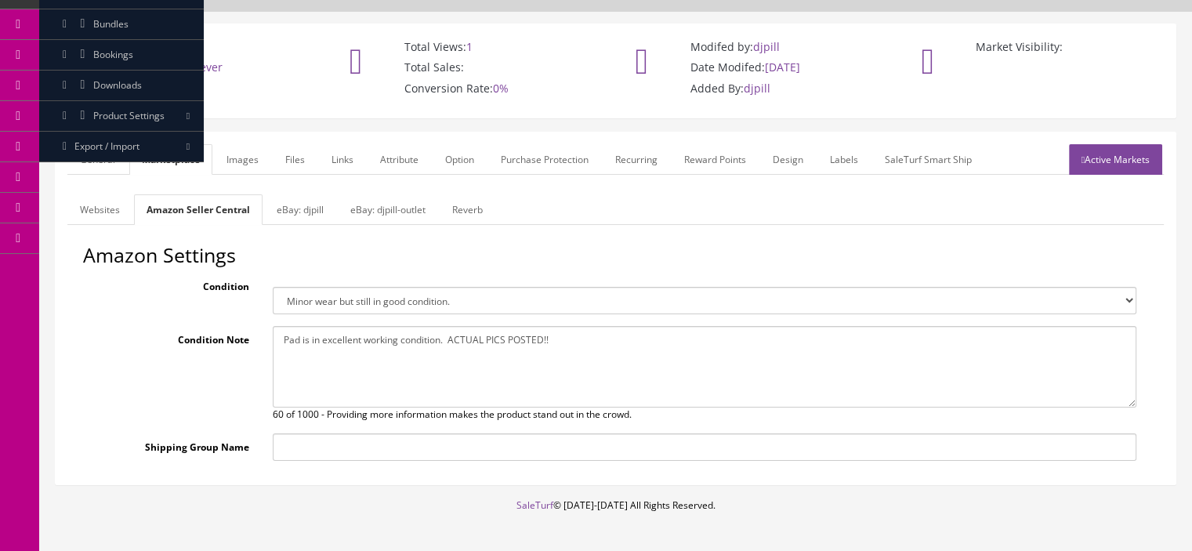
scroll to position [146, 0]
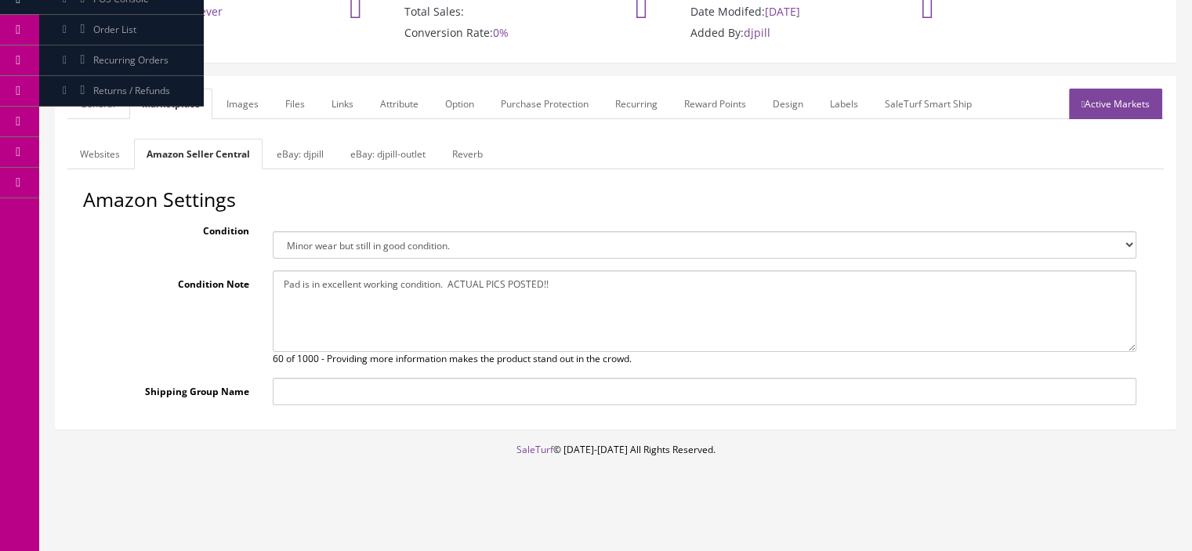
click at [425, 306] on textarea "Pad is in excellent working condition. ACTUAL PICS POSTED!!" at bounding box center [705, 310] width 864 height 81
click at [215, 330] on div "Condition Note Pad is in excellent working condition. ACTUAL PICS POSTED!! 60 o…" at bounding box center [615, 318] width 1065 height 96
click at [289, 390] on input "Shipping Group Name" at bounding box center [705, 391] width 864 height 27
click at [240, 369] on div "Amazon Settings Condition Brand new item, unused, in original packaging. New it…" at bounding box center [615, 303] width 1096 height 228
click at [110, 109] on link "General" at bounding box center [97, 104] width 60 height 31
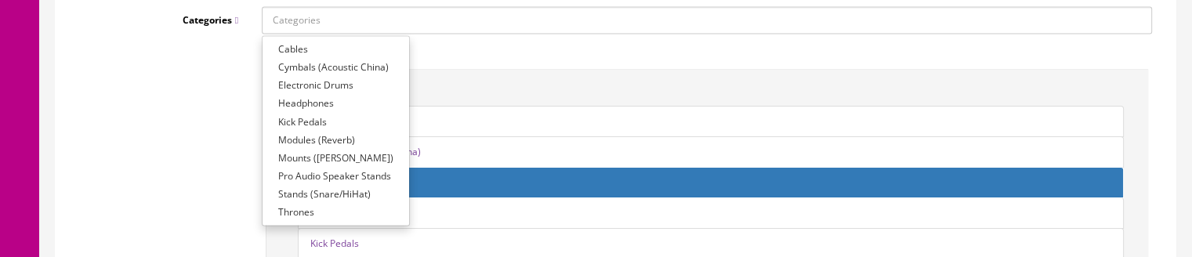
scroll to position [2296, 0]
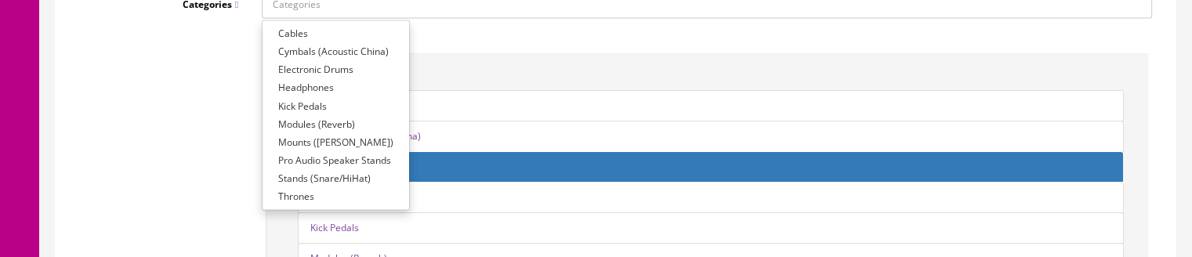
click at [232, 128] on div "Categories Cables Cymbals (Acoustic China) Electronic Drums Headphones Kick Ped…" at bounding box center [615, 142] width 1096 height 302
